Goal: Task Accomplishment & Management: Complete application form

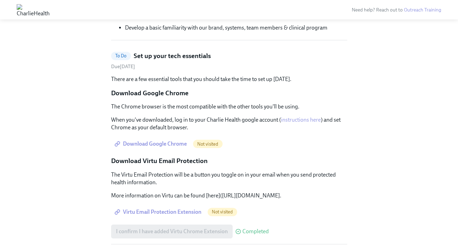
scroll to position [199, 0]
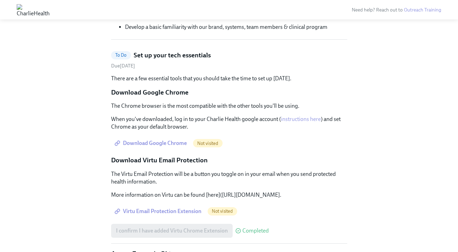
click at [185, 142] on span "Download Google Chrome" at bounding box center [151, 142] width 71 height 7
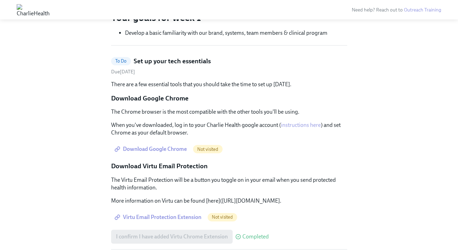
click at [154, 60] on h5 "Set up your tech essentials" at bounding box center [172, 61] width 77 height 9
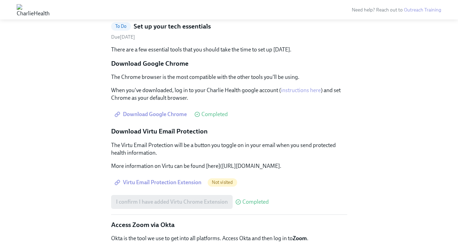
scroll to position [42, 0]
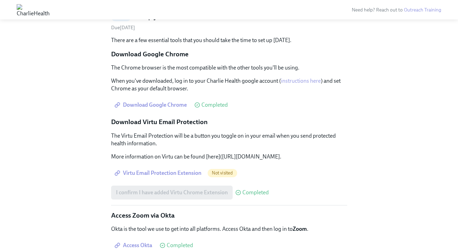
click at [178, 176] on span "Virtu Email Protection Extension" at bounding box center [158, 172] width 85 height 7
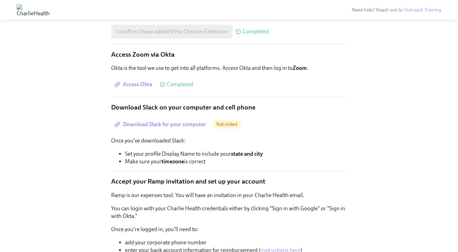
scroll to position [215, 0]
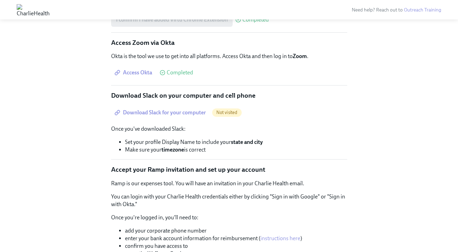
click at [163, 119] on link "Download Slack for your computer" at bounding box center [161, 112] width 100 height 14
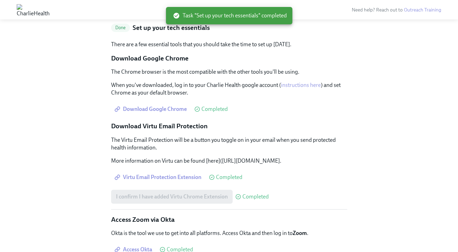
scroll to position [0, 0]
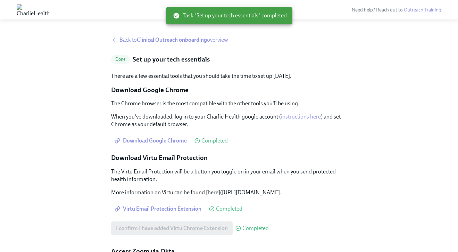
click at [177, 37] on strong "Clinical Outreach onboarding" at bounding box center [172, 39] width 70 height 7
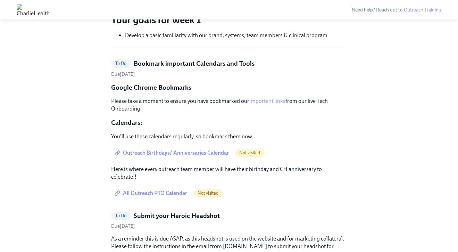
scroll to position [192, 0]
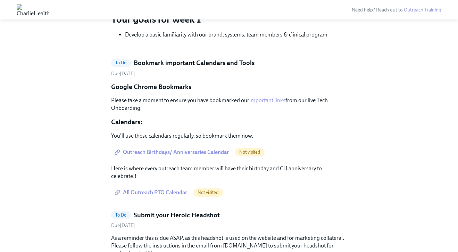
click at [164, 151] on span "Outreach Birthdays/ Anniversaries Calendar" at bounding box center [172, 152] width 113 height 7
click at [161, 187] on link "All Outreach PTO Calendar" at bounding box center [151, 192] width 81 height 14
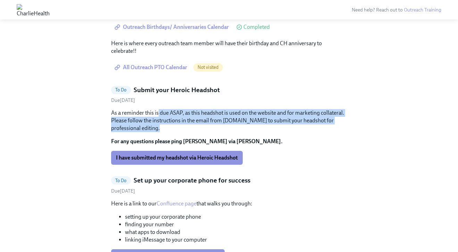
scroll to position [164, 0]
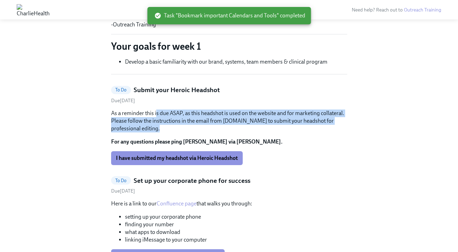
drag, startPoint x: 169, startPoint y: 136, endPoint x: 157, endPoint y: 115, distance: 24.9
click at [157, 114] on div "As a reminder this is due ASAP, as this headshot is used on the website and for…" at bounding box center [229, 127] width 236 height 36
click at [157, 115] on p "As a reminder this is due ASAP, as this headshot is used on the website and for…" at bounding box center [229, 120] width 236 height 23
drag, startPoint x: 157, startPoint y: 115, endPoint x: 191, endPoint y: 129, distance: 37.1
click at [191, 129] on p "As a reminder this is due ASAP, as this headshot is used on the website and for…" at bounding box center [229, 120] width 236 height 23
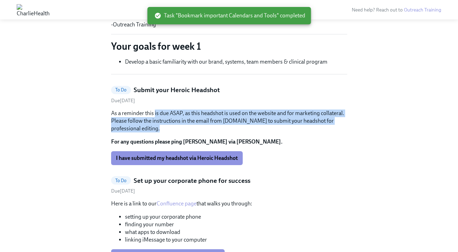
click at [191, 129] on p "As a reminder this is due ASAP, as this headshot is used on the website and for…" at bounding box center [229, 120] width 236 height 23
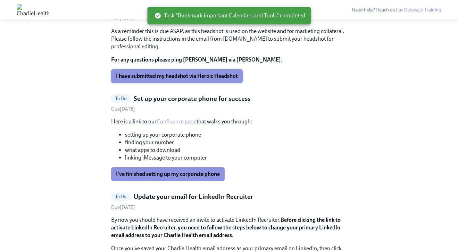
scroll to position [250, 0]
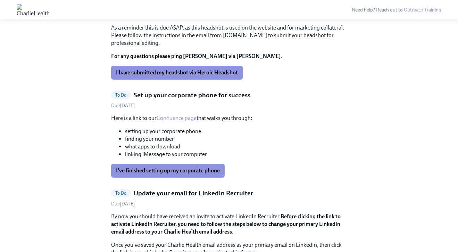
click at [184, 154] on li "linking iMessage to your computer" at bounding box center [236, 154] width 222 height 8
click at [189, 119] on link "Confluence page" at bounding box center [176, 118] width 40 height 7
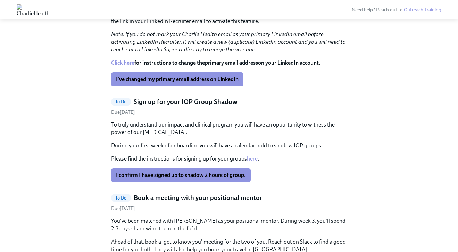
scroll to position [486, 0]
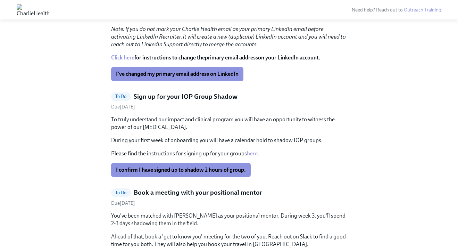
click at [194, 103] on div "Due August 20th" at bounding box center [229, 106] width 236 height 7
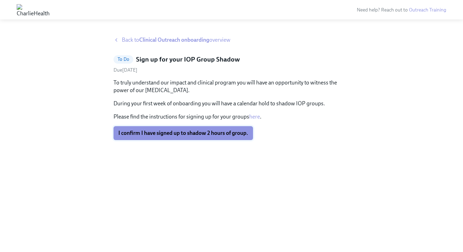
click at [184, 134] on span "I confirm I have signed up to shadow 2 hours of group." at bounding box center [183, 132] width 130 height 7
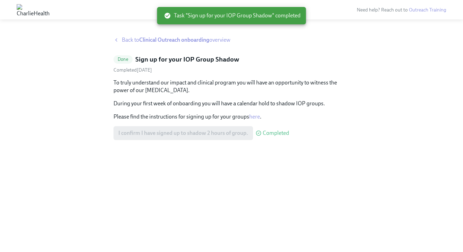
click at [176, 42] on strong "Clinical Outreach onboarding" at bounding box center [174, 39] width 70 height 7
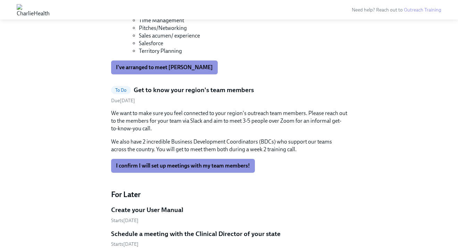
scroll to position [698, 0]
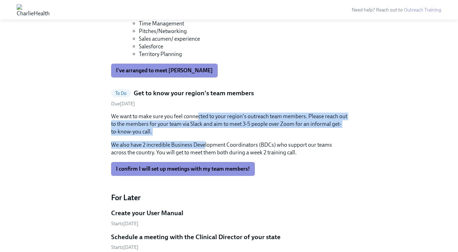
drag, startPoint x: 204, startPoint y: 143, endPoint x: 198, endPoint y: 118, distance: 25.8
click at [198, 118] on div "We want to make sure you feel connected to your region's outreach team members.…" at bounding box center [229, 134] width 236 height 44
click at [198, 118] on p "We want to make sure you feel connected to your region's outreach team members.…" at bounding box center [229, 123] width 236 height 23
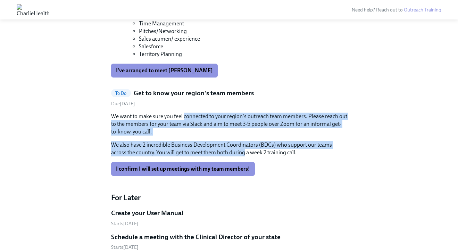
drag, startPoint x: 198, startPoint y: 118, endPoint x: 226, endPoint y: 151, distance: 43.8
click at [226, 151] on div "We want to make sure you feel connected to your region's outreach team members.…" at bounding box center [229, 134] width 236 height 44
click at [226, 151] on p "We also have 2 incredible Business Development Coordinators (BDCs) who support …" at bounding box center [229, 148] width 236 height 15
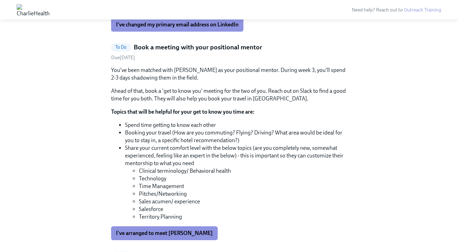
scroll to position [533, 0]
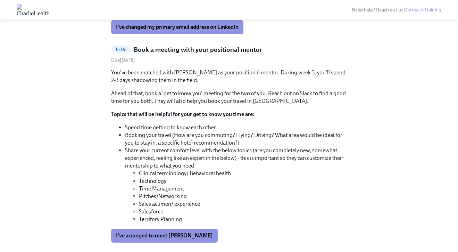
click at [221, 49] on h5 "Book a meeting with your positional mentor" at bounding box center [198, 49] width 128 height 9
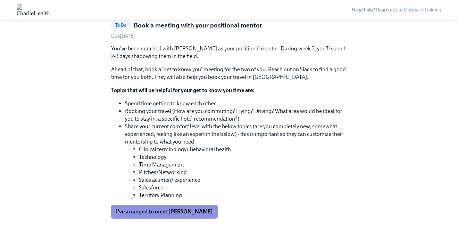
scroll to position [34, 0]
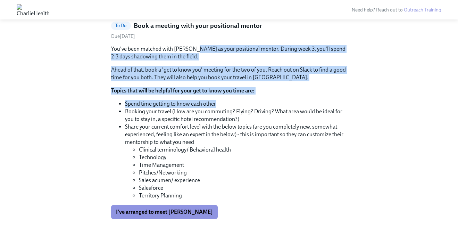
drag, startPoint x: 236, startPoint y: 104, endPoint x: 192, endPoint y: 47, distance: 72.0
click at [192, 47] on div "You've been matched with Denzell Hargrove as your positional mentor. During wee…" at bounding box center [229, 132] width 236 height 174
click at [192, 47] on p "You've been matched with [PERSON_NAME] as your positional mentor. During week 3…" at bounding box center [229, 52] width 236 height 15
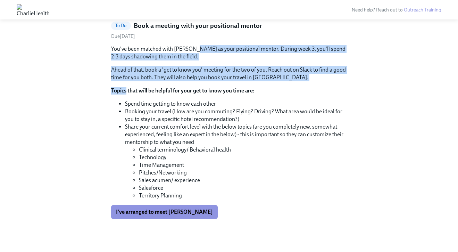
drag, startPoint x: 192, startPoint y: 47, endPoint x: 220, endPoint y: 86, distance: 48.2
click at [220, 86] on div "You've been matched with Denzell Hargrove as your positional mentor. During wee…" at bounding box center [229, 132] width 236 height 174
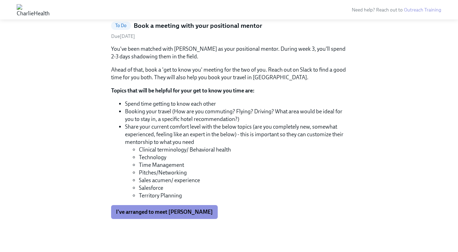
drag, startPoint x: 241, startPoint y: 112, endPoint x: 235, endPoint y: 59, distance: 53.4
click at [235, 59] on div "You've been matched with Denzell Hargrove as your positional mentor. During wee…" at bounding box center [229, 132] width 236 height 174
click at [235, 59] on p "You've been matched with [PERSON_NAME] as your positional mentor. During week 3…" at bounding box center [229, 52] width 236 height 15
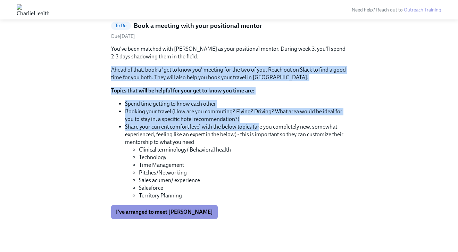
drag, startPoint x: 224, startPoint y: 63, endPoint x: 259, endPoint y: 126, distance: 72.5
click at [259, 126] on div "You've been matched with Denzell Hargrove as your positional mentor. During wee…" at bounding box center [229, 132] width 236 height 174
click at [259, 126] on li "Share your current comfort level with the below topics (are you completely new,…" at bounding box center [236, 161] width 222 height 76
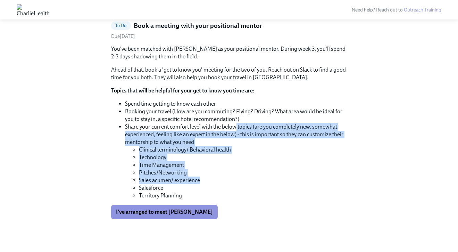
drag, startPoint x: 234, startPoint y: 178, endPoint x: 235, endPoint y: 123, distance: 55.2
click at [235, 123] on li "Share your current comfort level with the below topics (are you completely new,…" at bounding box center [236, 161] width 222 height 76
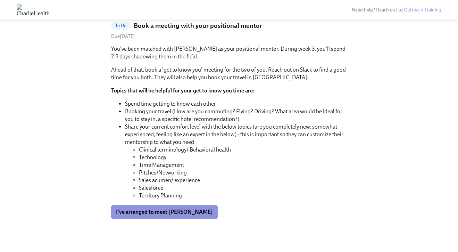
scroll to position [0, 0]
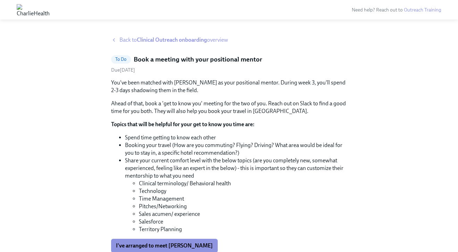
click at [157, 38] on strong "Clinical Outreach onboarding" at bounding box center [172, 39] width 70 height 7
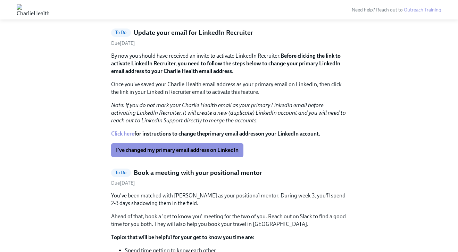
scroll to position [414, 0]
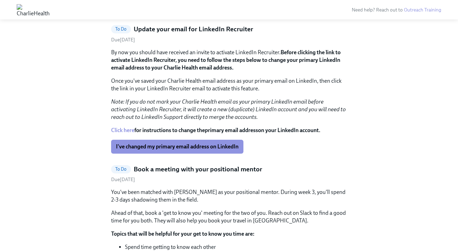
click at [197, 28] on h5 "Update your email for LinkedIn Recruiter" at bounding box center [193, 29] width 119 height 9
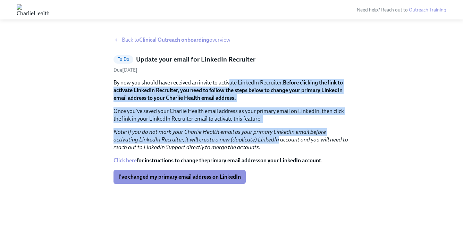
drag, startPoint x: 251, startPoint y: 141, endPoint x: 229, endPoint y: 83, distance: 62.1
click at [229, 83] on div "By now you should have received an invite to activate LinkedIn Recruiter. Befor…" at bounding box center [231, 115] width 236 height 72
click at [229, 83] on p "By now you should have received an invite to activate LinkedIn Recruiter. Befor…" at bounding box center [231, 90] width 236 height 23
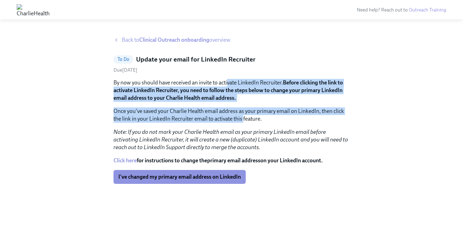
drag, startPoint x: 227, startPoint y: 86, endPoint x: 244, endPoint y: 119, distance: 37.4
click at [244, 119] on div "By now you should have received an invite to activate LinkedIn Recruiter. Befor…" at bounding box center [231, 115] width 236 height 72
click at [244, 119] on p "Once you've saved your Charlie Health email address as your primary email on Li…" at bounding box center [231, 114] width 236 height 15
drag, startPoint x: 271, startPoint y: 128, endPoint x: 248, endPoint y: 83, distance: 50.1
click at [248, 83] on div "By now you should have received an invite to activate LinkedIn Recruiter. Befor…" at bounding box center [231, 115] width 236 height 72
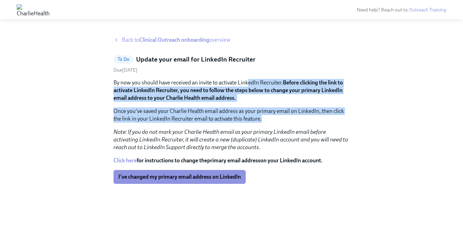
click at [248, 83] on p "By now you should have received an invite to activate LinkedIn Recruiter. Befor…" at bounding box center [231, 90] width 236 height 23
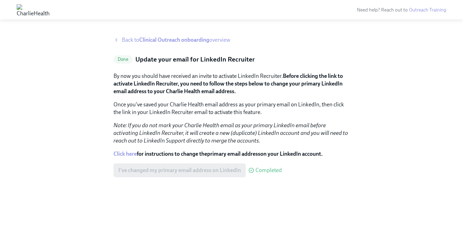
click at [161, 42] on strong "Clinical Outreach onboarding" at bounding box center [174, 39] width 70 height 7
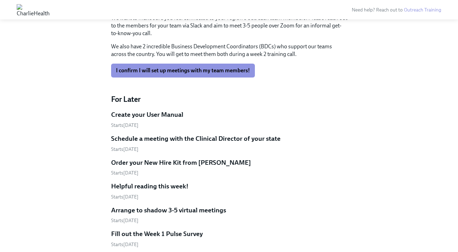
scroll to position [691, 0]
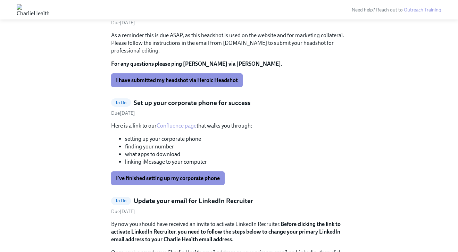
scroll to position [266, 0]
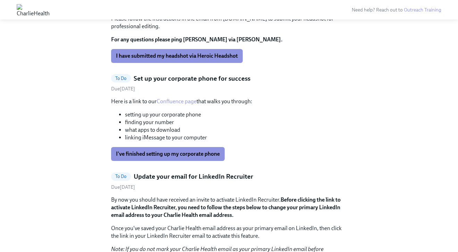
click at [194, 82] on h5 "Set up your corporate phone for success" at bounding box center [192, 78] width 117 height 9
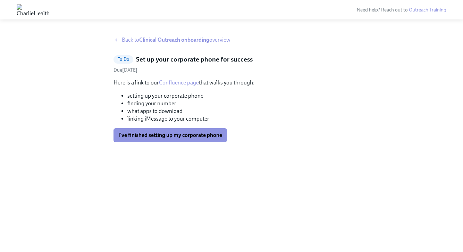
click at [192, 83] on link "Confluence page" at bounding box center [179, 82] width 40 height 7
click at [159, 39] on strong "Clinical Outreach onboarding" at bounding box center [174, 39] width 70 height 7
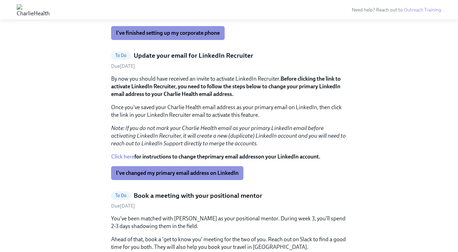
scroll to position [388, 0]
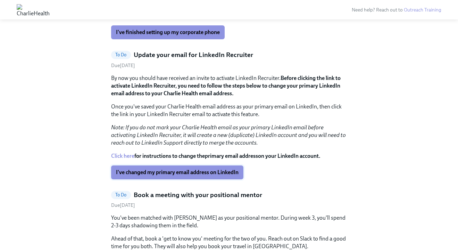
click at [214, 169] on span "I've changed my primary email address on LinkedIn" at bounding box center [177, 172] width 122 height 7
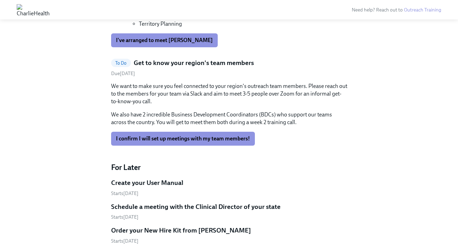
scroll to position [588, 0]
click at [201, 86] on p "We want to make sure you feel connected to your region's outreach team members.…" at bounding box center [229, 93] width 236 height 23
click at [211, 59] on h5 "Get to know your region's team members" at bounding box center [194, 63] width 120 height 9
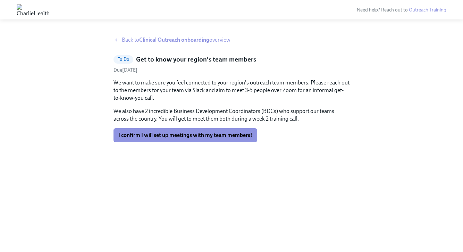
click at [163, 40] on strong "Clinical Outreach onboarding" at bounding box center [174, 39] width 70 height 7
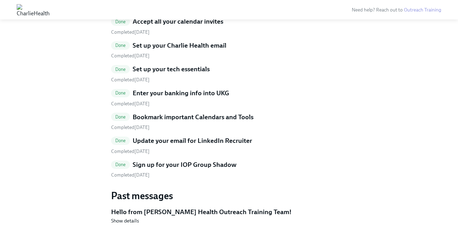
scroll to position [1356, 0]
click at [219, 41] on div "Done Complete Pre-Boarding Survey Completed [DATE] Done Log in to your Charlie …" at bounding box center [229, 62] width 236 height 232
click at [214, 51] on link "Done Set up your Charlie Health email Completed [DATE]" at bounding box center [229, 50] width 236 height 18
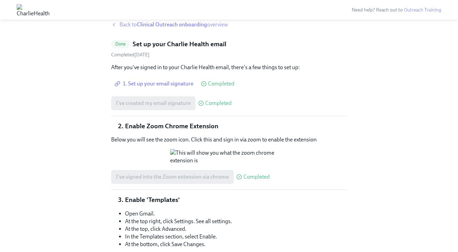
scroll to position [19, 0]
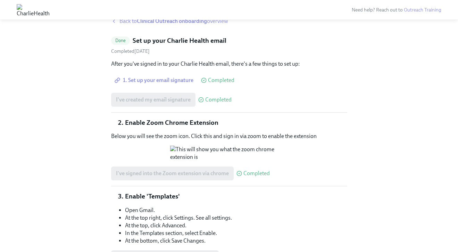
click at [173, 78] on span "1. Set up your email signature" at bounding box center [154, 80] width 77 height 7
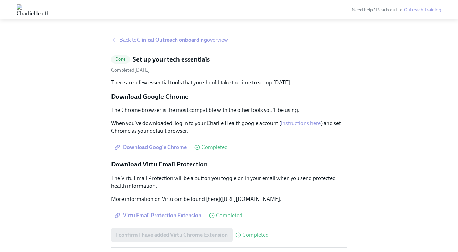
click at [171, 37] on strong "Clinical Outreach onboarding" at bounding box center [172, 39] width 70 height 7
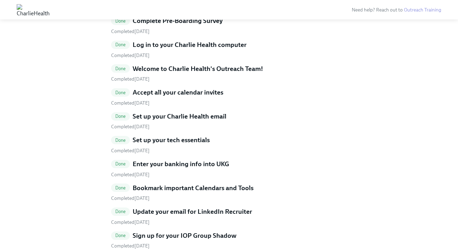
scroll to position [1284, 0]
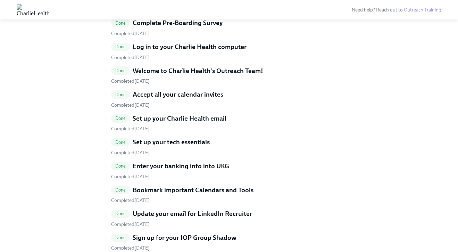
click at [193, 120] on h5 "Set up your Charlie Health email" at bounding box center [180, 118] width 94 height 9
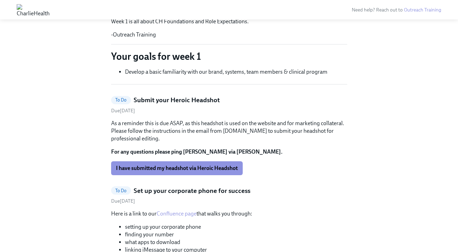
scroll to position [155, 0]
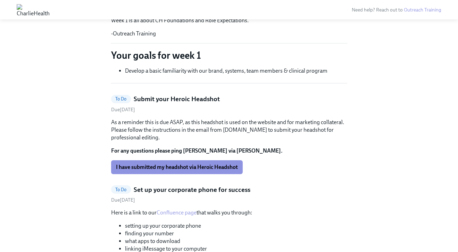
click at [186, 100] on h5 "Submit your Heroic Headshot" at bounding box center [177, 98] width 86 height 9
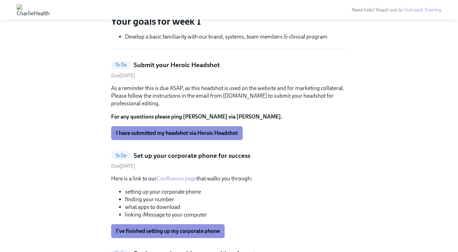
scroll to position [190, 0]
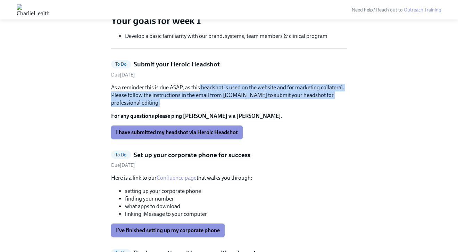
drag, startPoint x: 207, startPoint y: 102, endPoint x: 200, endPoint y: 86, distance: 17.9
click at [200, 86] on p "As a reminder this is due ASAP, as this headshot is used on the website and for…" at bounding box center [229, 95] width 236 height 23
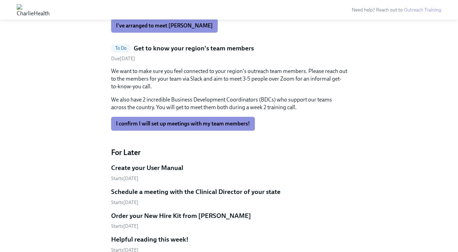
scroll to position [545, 0]
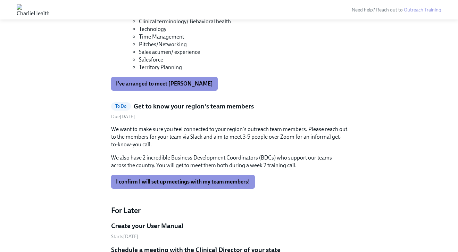
click at [216, 103] on h5 "Get to know your region's team members" at bounding box center [194, 106] width 120 height 9
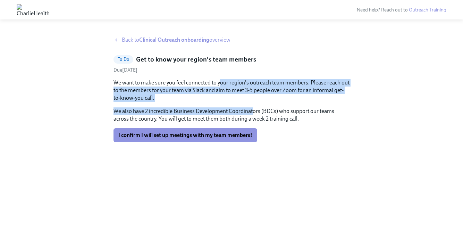
drag, startPoint x: 251, startPoint y: 112, endPoint x: 217, endPoint y: 86, distance: 42.8
click at [217, 86] on div "We want to make sure you feel connected to your region's outreach team members.…" at bounding box center [231, 101] width 236 height 44
